Goal: Task Accomplishment & Management: Use online tool/utility

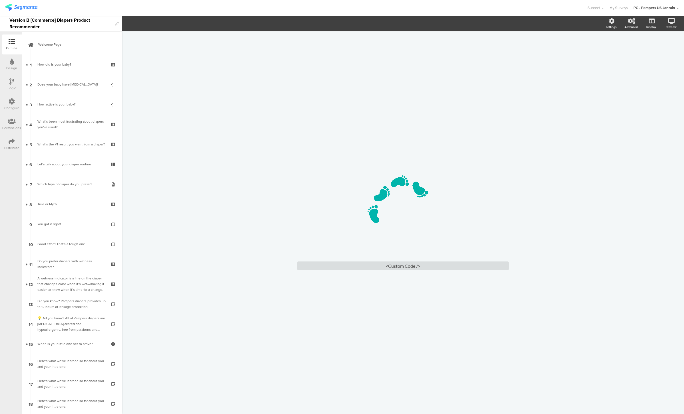
scroll to position [252, 0]
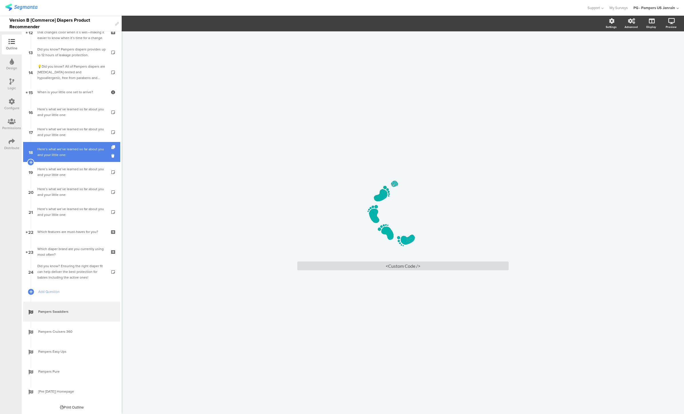
click at [58, 157] on div "Here’s what we’ve learned so far about you and your little one:" at bounding box center [71, 151] width 68 height 11
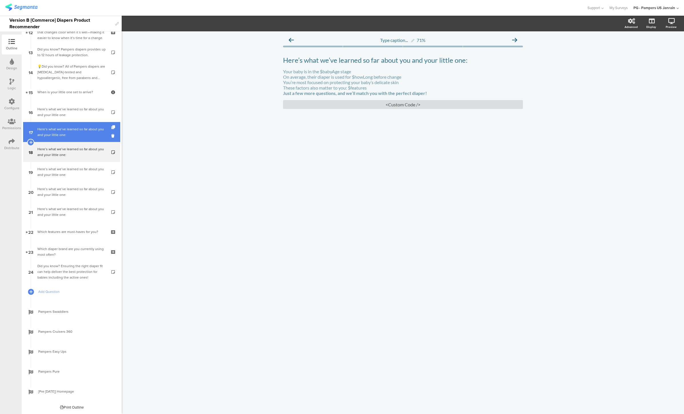
click at [57, 136] on div "Here’s what we’ve learned so far about you and your little one:" at bounding box center [71, 131] width 68 height 11
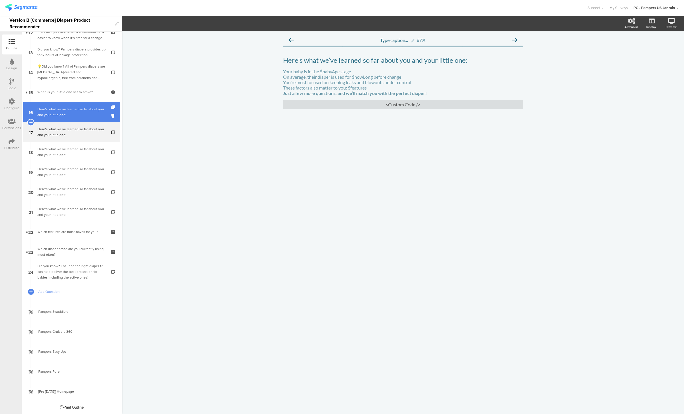
click at [56, 118] on link "16 Here’s what we’ve learned so far about you and your little one:" at bounding box center [71, 112] width 97 height 20
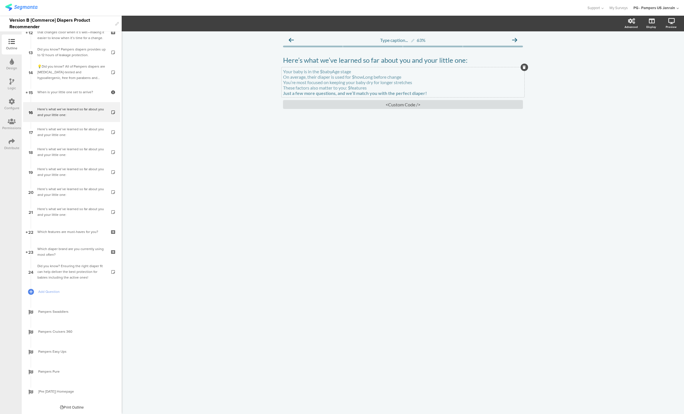
click at [302, 89] on p "These factors also matter to you: $features" at bounding box center [403, 87] width 240 height 5
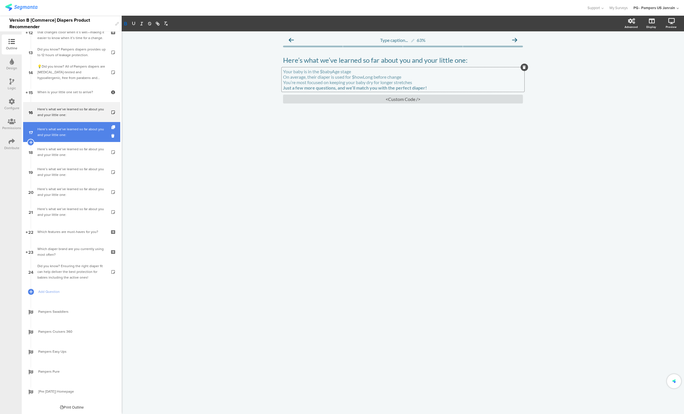
click at [71, 124] on link "17 Here’s what we’ve learned so far about you and your little one:" at bounding box center [71, 132] width 97 height 20
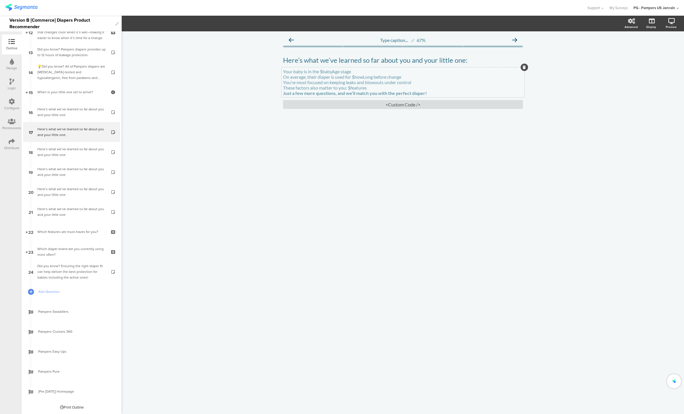
click at [294, 88] on div "Your baby is in the $babyAge stage On average, their diaper is used for $howLon…" at bounding box center [402, 82] width 243 height 30
click at [294, 88] on p "These factors also matter to you: $features" at bounding box center [403, 87] width 240 height 5
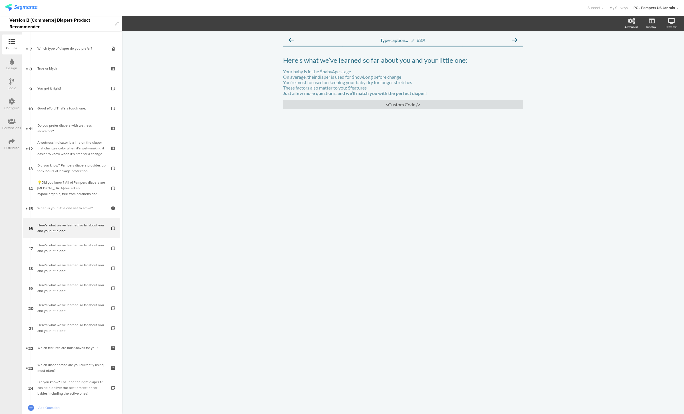
scroll to position [141, 0]
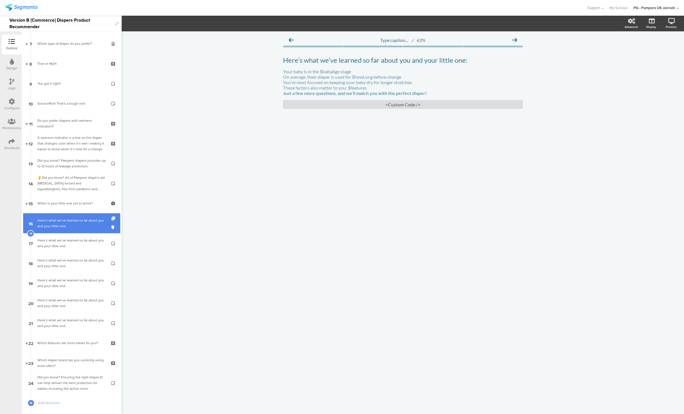
click at [51, 224] on div "Here’s what we’ve learned so far about you and your little one:" at bounding box center [71, 223] width 68 height 11
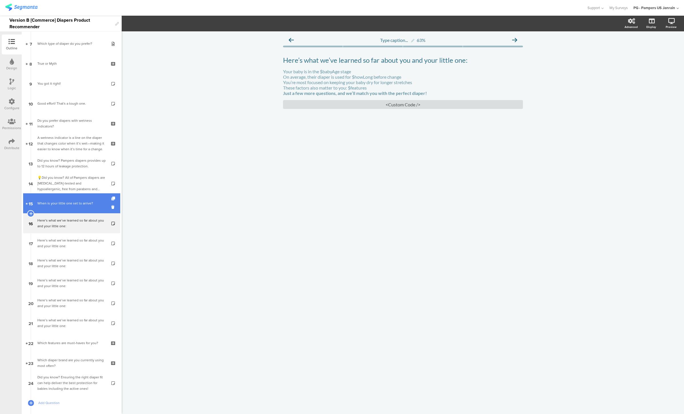
click at [51, 201] on div "When is your little one set to arrive?" at bounding box center [71, 204] width 68 height 6
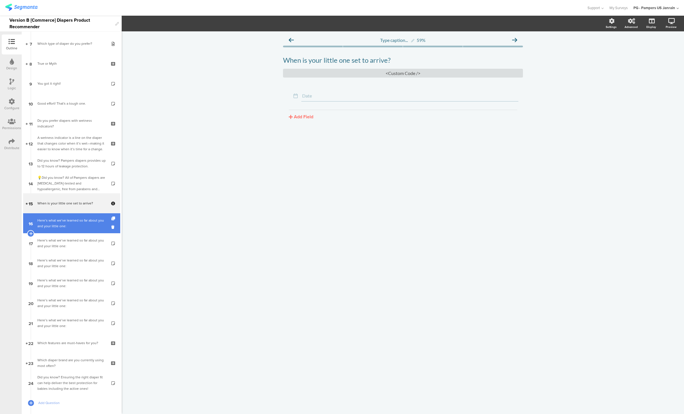
click at [59, 227] on div "Here’s what we’ve learned so far about you and your little one:" at bounding box center [71, 223] width 68 height 11
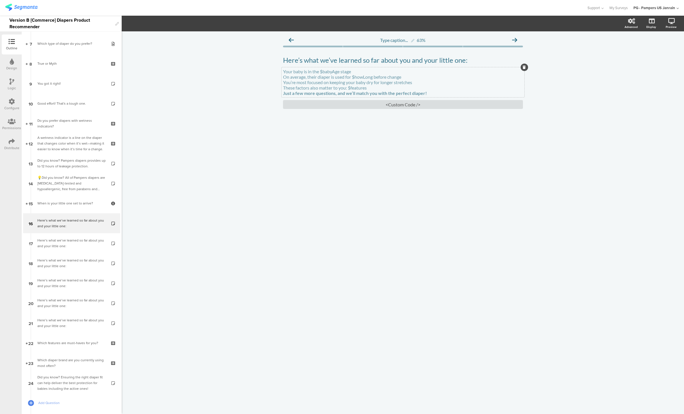
click at [340, 90] on p "These factors also matter to you: $features" at bounding box center [403, 87] width 240 height 5
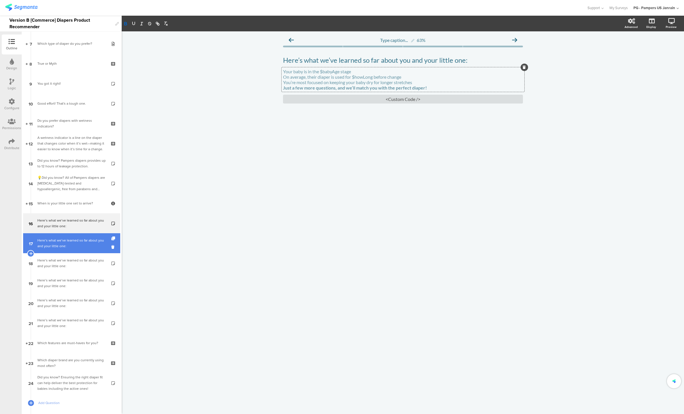
click at [57, 244] on div "Here’s what we’ve learned so far about you and your little one:" at bounding box center [71, 243] width 68 height 11
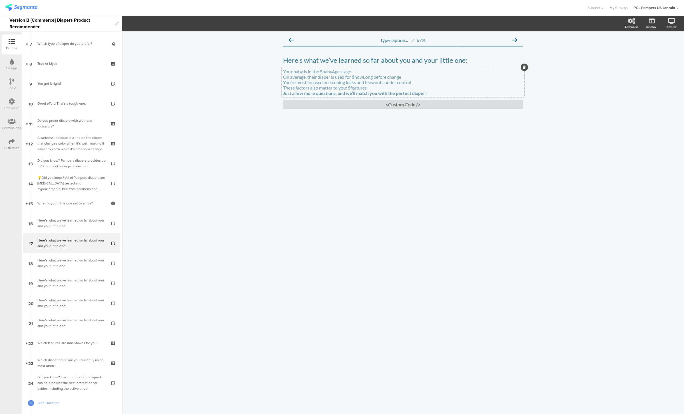
click at [305, 88] on div "Your baby is in the $babyAge stage On average, their diaper is used for $howLon…" at bounding box center [402, 82] width 243 height 30
click at [305, 88] on p "These factors also matter to you: $features" at bounding box center [403, 87] width 240 height 5
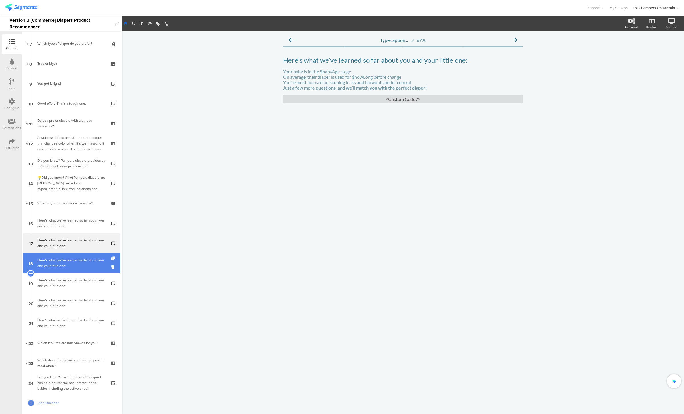
click at [56, 272] on link "18 Here’s what we’ve learned so far about you and your little one:" at bounding box center [71, 263] width 97 height 20
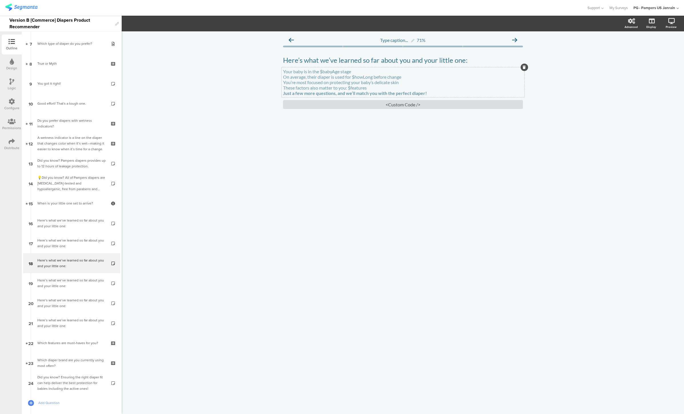
click at [308, 88] on p "These factors also matter to you: $features" at bounding box center [403, 87] width 240 height 5
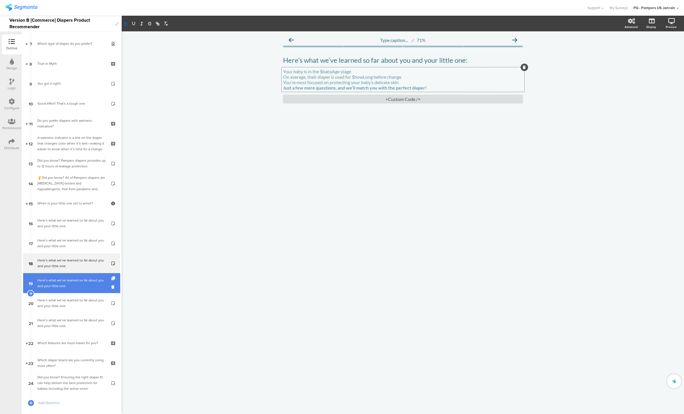
click at [69, 289] on div "Here’s what we’ve learned so far about you and your little one:" at bounding box center [71, 283] width 68 height 11
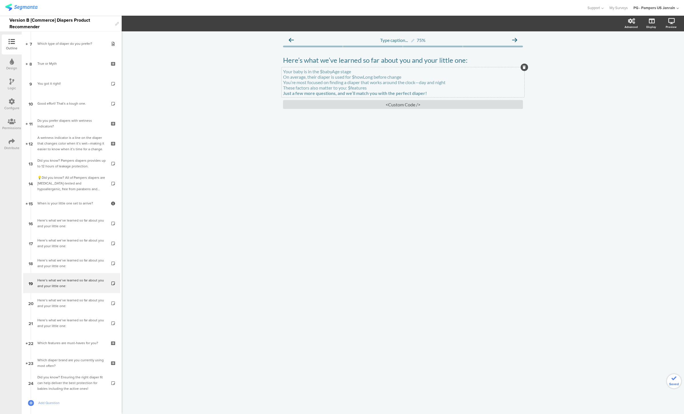
click at [310, 89] on p "These factors also matter to you: $features" at bounding box center [403, 87] width 240 height 5
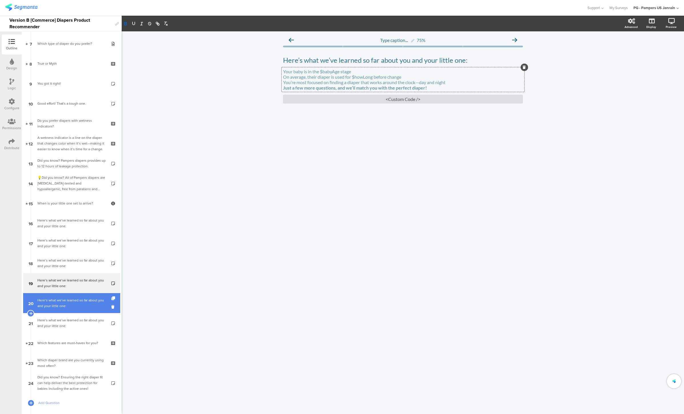
click at [65, 301] on div "Here’s what we’ve learned so far about you and your little one:" at bounding box center [71, 303] width 68 height 11
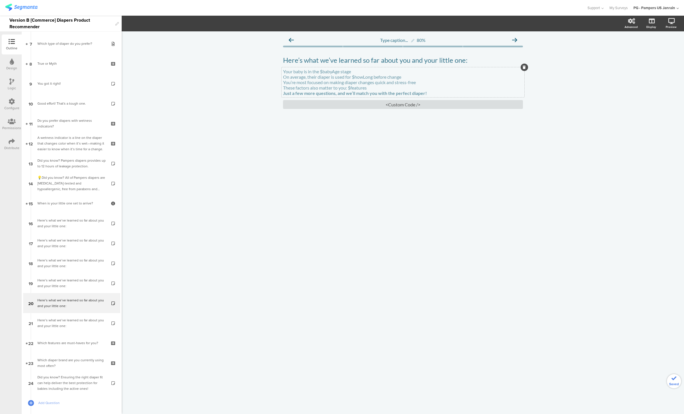
click at [297, 90] on p "These factors also matter to you: $features" at bounding box center [403, 87] width 240 height 5
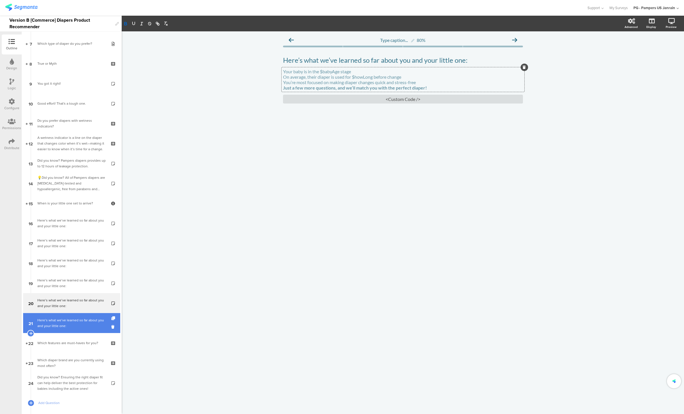
click at [87, 332] on link "21 Here’s what we’ve learned so far about you and your little one:" at bounding box center [71, 323] width 97 height 20
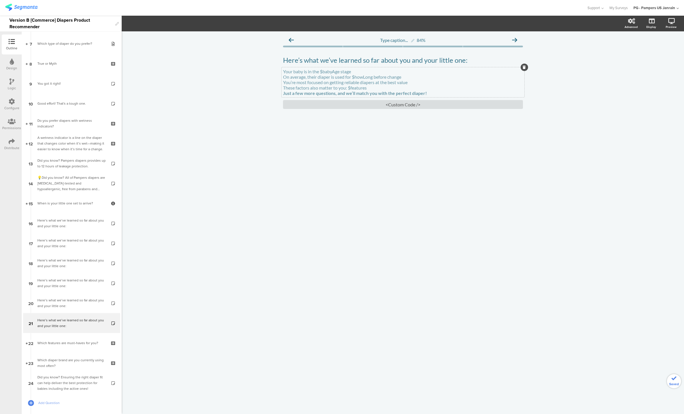
click at [327, 88] on div "Your baby is in the $babyAge stage On average, their diaper is used for $howLon…" at bounding box center [402, 82] width 243 height 30
click at [327, 88] on p "These factors also matter to you: $features" at bounding box center [403, 87] width 240 height 5
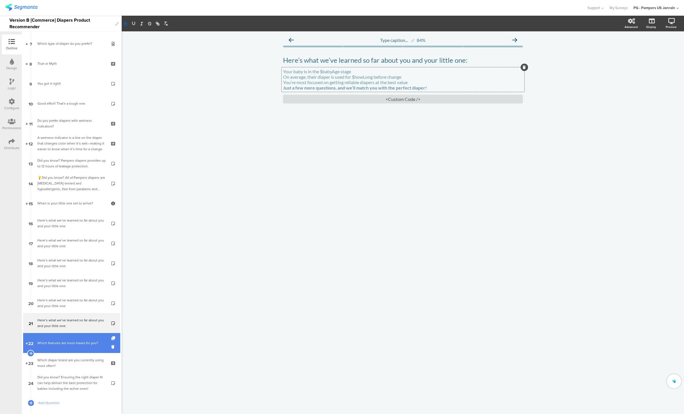
click at [53, 343] on div "Which features are must-haves for you?" at bounding box center [71, 344] width 68 height 6
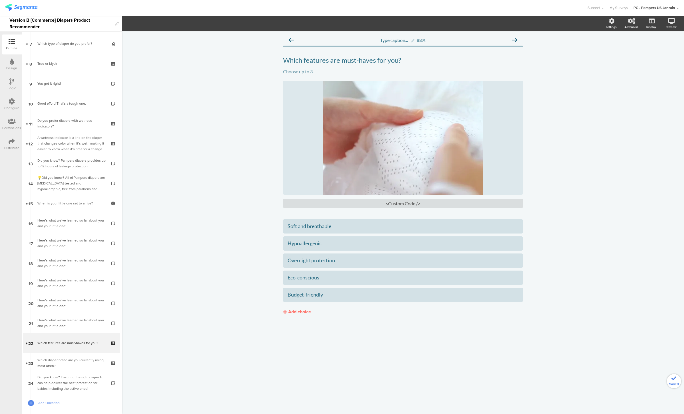
click at [221, 244] on div "Type caption... 88% Which features are must-haves for you? Which features are m…" at bounding box center [403, 222] width 562 height 383
